Goal: Information Seeking & Learning: Check status

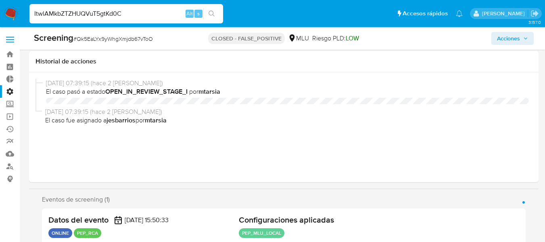
select select "10"
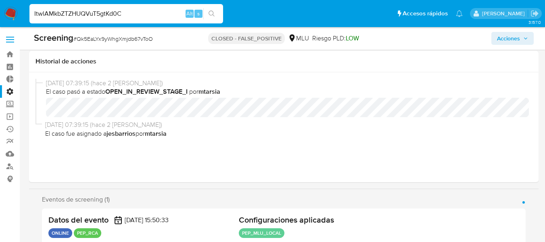
scroll to position [40, 0]
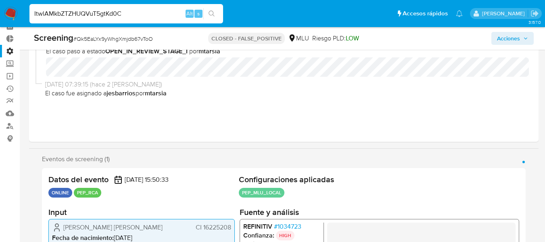
type input "ItwlAMkbZTZHUQVuT5gtKd0C"
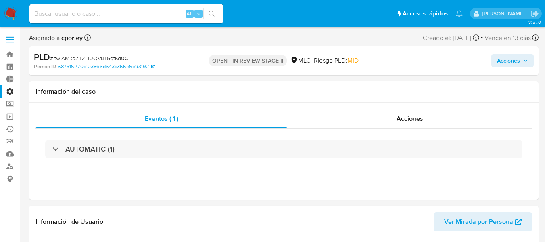
select select "10"
click at [383, 119] on div "Acciones" at bounding box center [409, 118] width 245 height 19
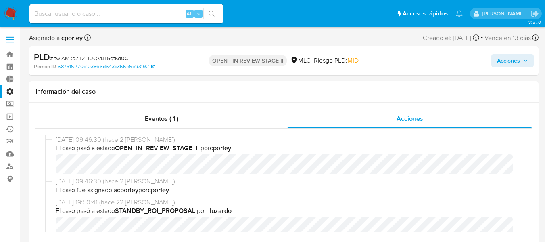
click at [507, 63] on span "Acciones" at bounding box center [508, 60] width 23 height 13
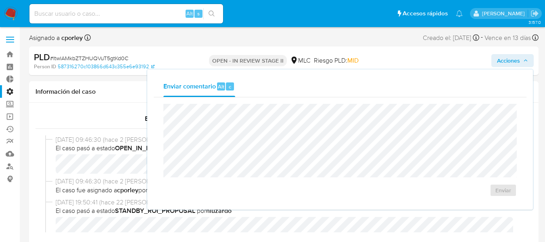
click at [507, 63] on span "Acciones" at bounding box center [508, 60] width 23 height 13
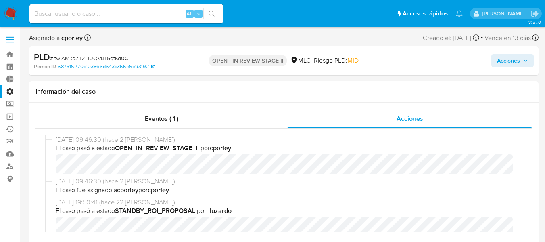
click at [13, 37] on label at bounding box center [10, 39] width 20 height 17
click at [0, 0] on input "checkbox" at bounding box center [0, 0] width 0 height 0
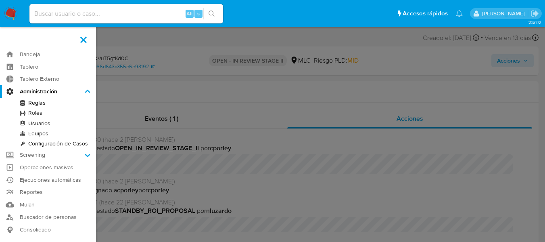
click at [145, 85] on label at bounding box center [272, 121] width 545 height 242
click at [0, 0] on input "checkbox" at bounding box center [0, 0] width 0 height 0
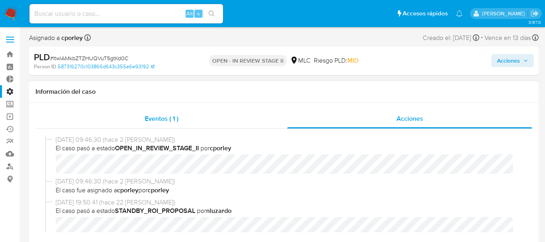
click at [161, 113] on div "Eventos ( 1 )" at bounding box center [162, 118] width 252 height 19
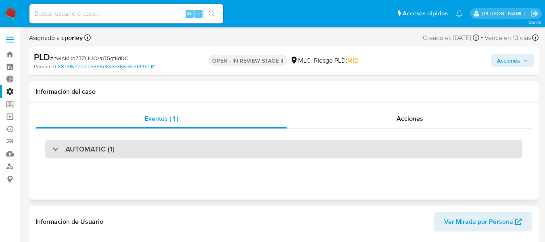
click at [117, 148] on div "AUTOMATIC (1)" at bounding box center [283, 149] width 477 height 19
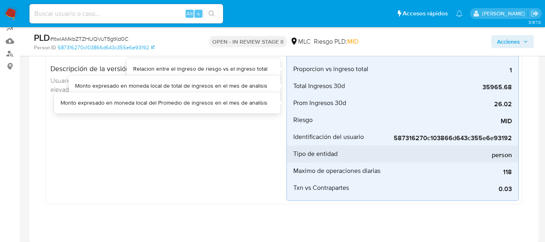
scroll to position [121, 0]
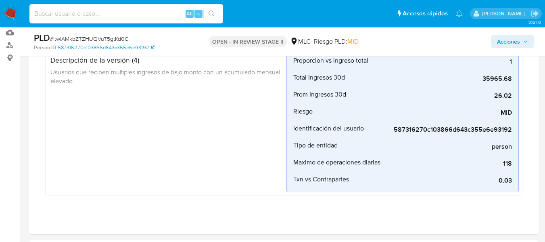
click at [104, 14] on input at bounding box center [126, 13] width 194 height 10
paste input "838uLtnQVEj8IcCkp3wyO9lY"
type input "838uLtnQVEj8IcCkp3wyO9lY"
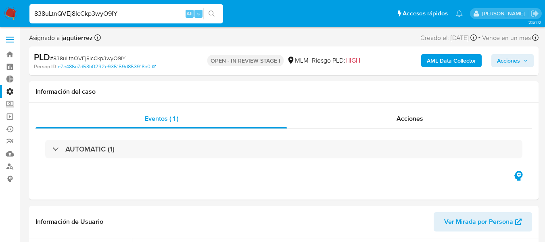
select select "10"
drag, startPoint x: 62, startPoint y: 40, endPoint x: 91, endPoint y: 40, distance: 29.4
click at [91, 40] on b "jagutierrez" at bounding box center [76, 37] width 33 height 9
copy b "jagutierrez"
click at [126, 91] on h1 "Información del caso" at bounding box center [284, 92] width 497 height 8
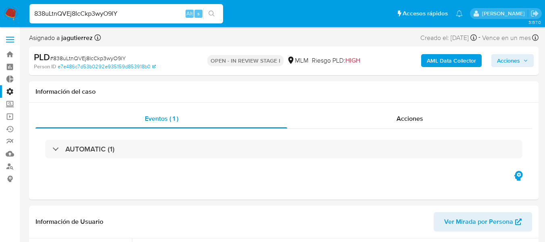
click at [75, 9] on input "838uLtnQVEj8IcCkp3wyO9lY" at bounding box center [126, 13] width 194 height 10
paste input "466641417"
type input "466641417"
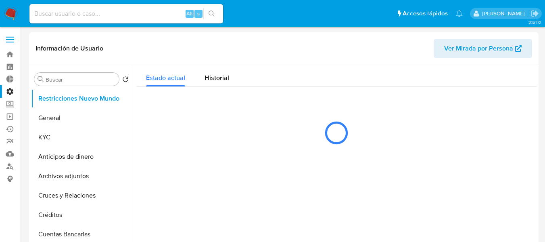
select select "10"
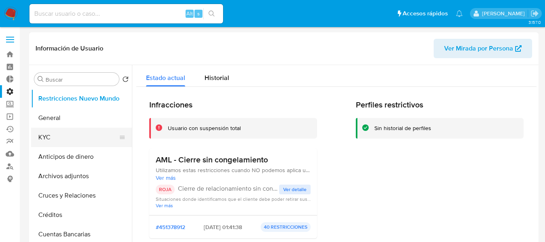
click at [61, 143] on button "KYC" at bounding box center [78, 136] width 94 height 19
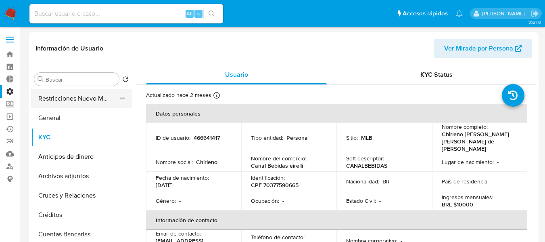
click at [64, 103] on button "Restricciones Nuevo Mundo" at bounding box center [78, 98] width 94 height 19
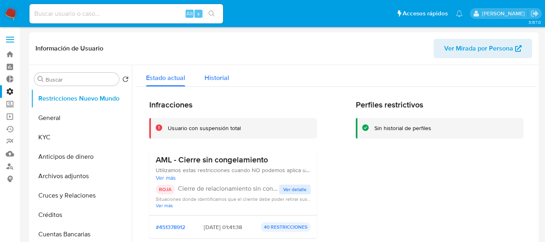
click at [221, 80] on span "Historial" at bounding box center [217, 77] width 25 height 9
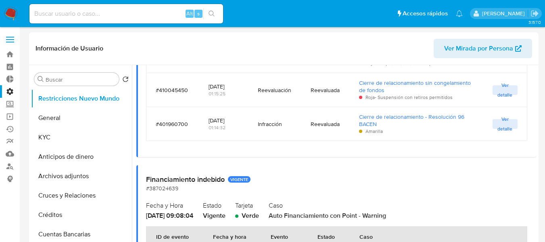
scroll to position [463, 0]
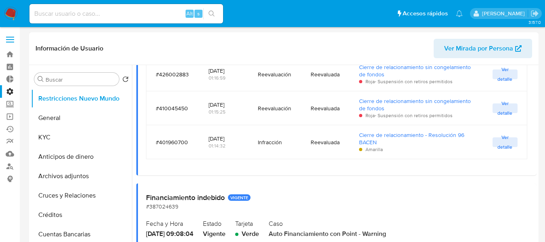
drag, startPoint x: 209, startPoint y: 96, endPoint x: 241, endPoint y: 94, distance: 31.5
click at [241, 94] on td "[DATE] 01:15:25" at bounding box center [224, 108] width 50 height 34
